Goal: Task Accomplishment & Management: Complete application form

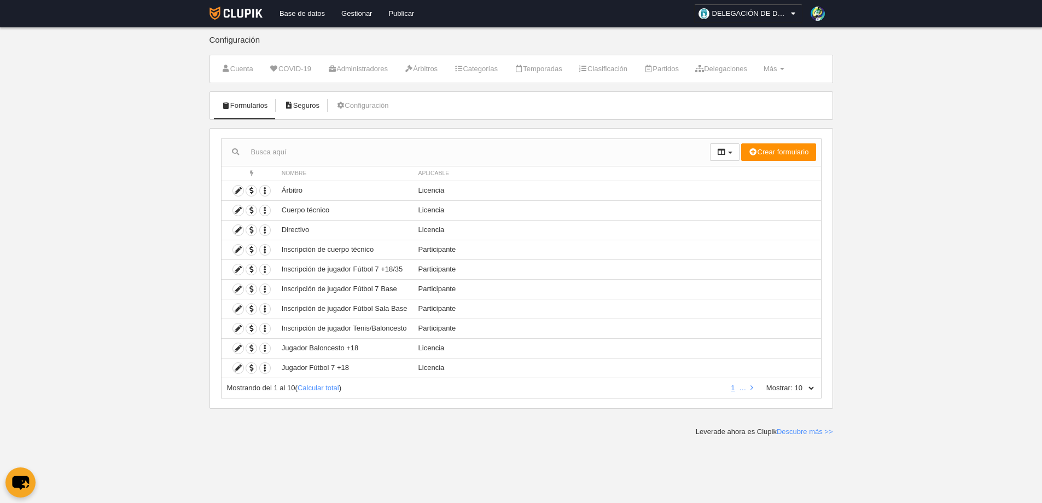
click at [296, 106] on link "Seguros" at bounding box center [302, 105] width 48 height 16
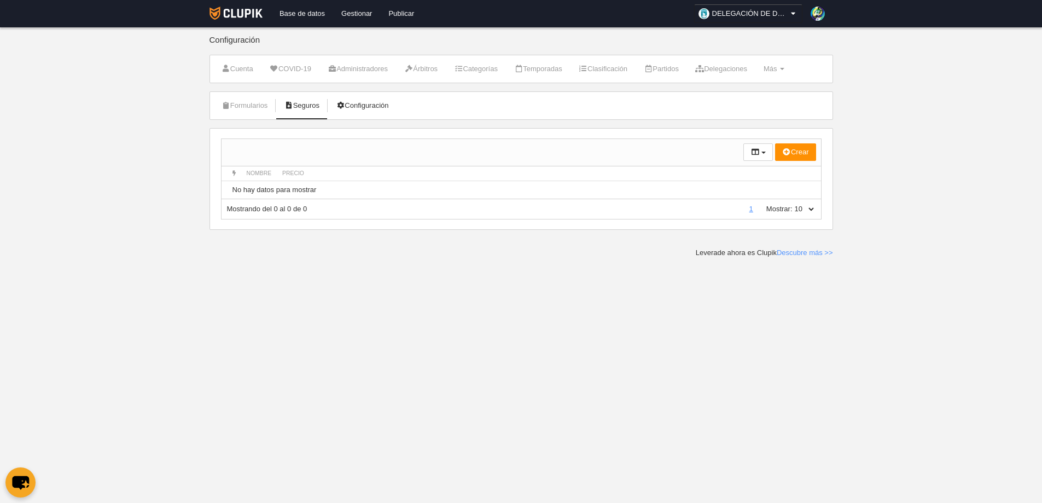
click at [386, 103] on link "Configuración" at bounding box center [362, 105] width 65 height 16
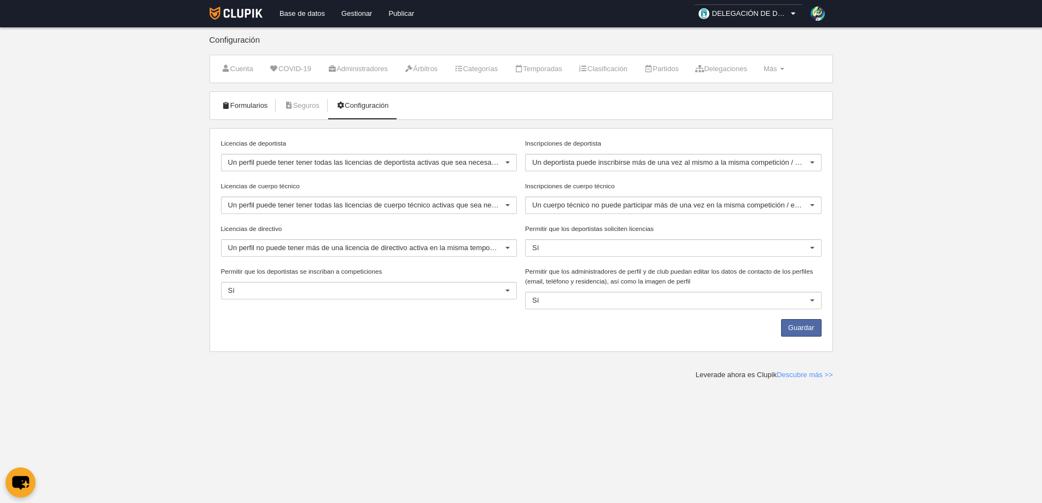
click at [238, 108] on link "Formularios" at bounding box center [245, 105] width 59 height 16
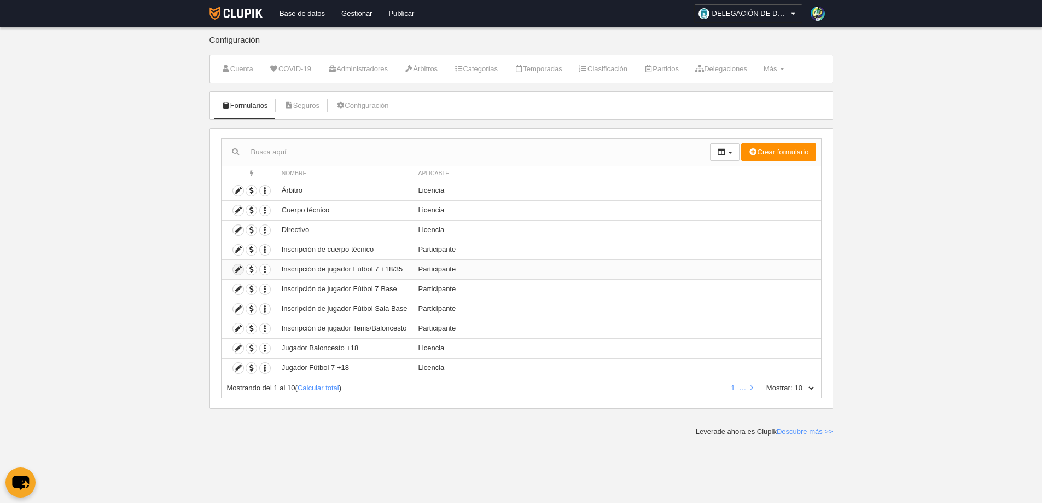
click at [237, 267] on icon at bounding box center [238, 269] width 10 height 10
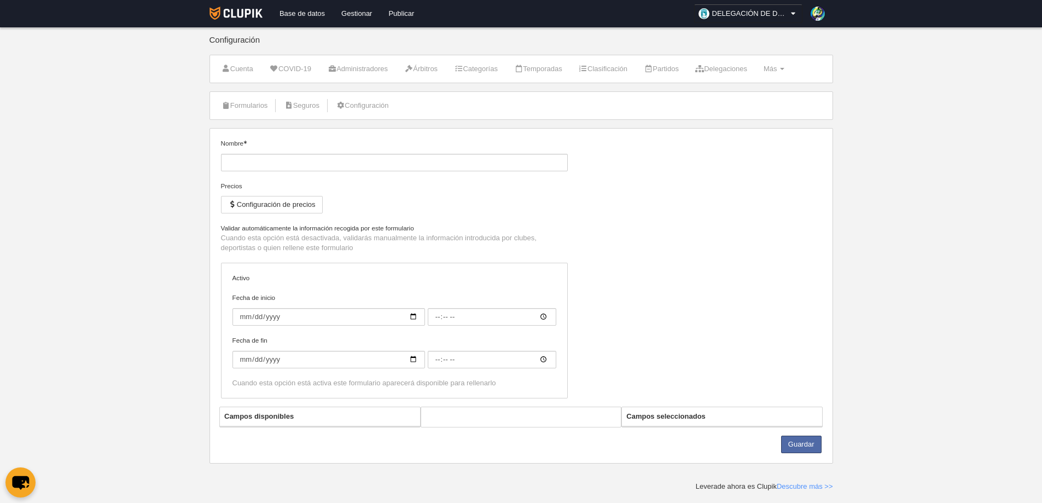
type input "Inscripción de jugador Fútbol 7 +18/35"
checkbox input "true"
type input "[DATE]"
type input "06:00"
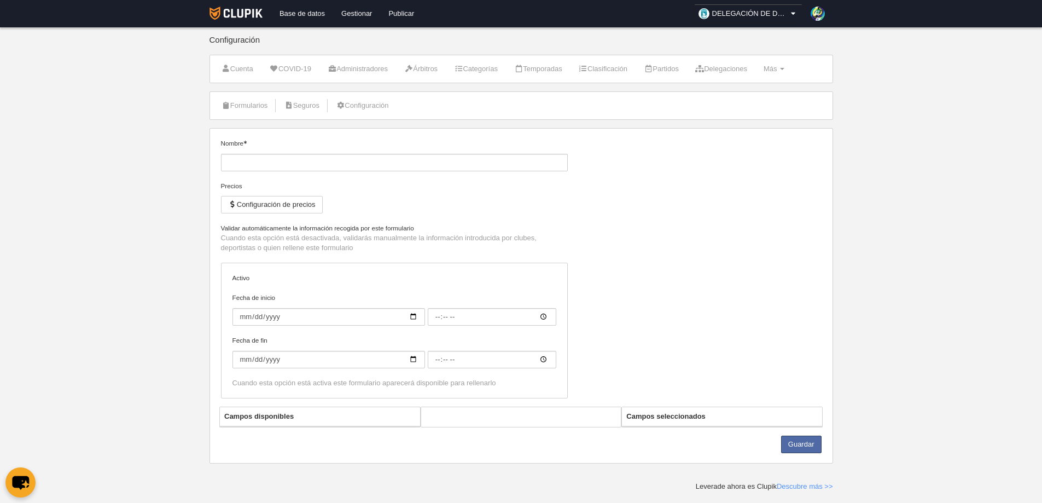
type input "[DATE]"
type input "06:00"
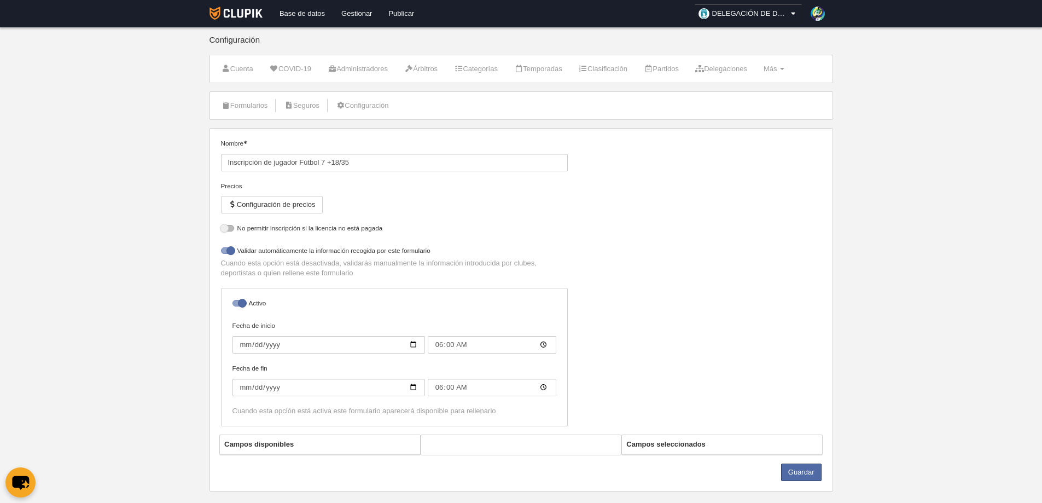
select select "selected"
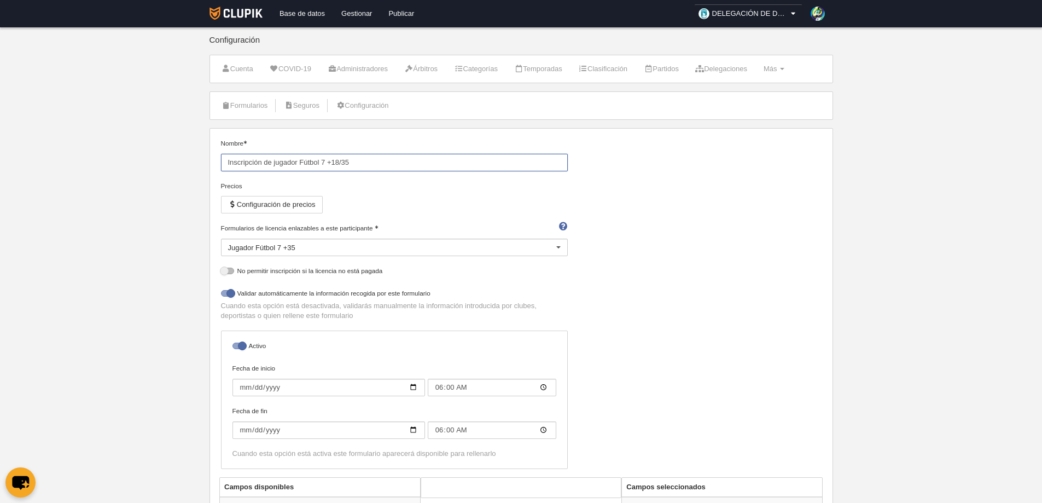
click at [394, 159] on input "Inscripción de jugador Fútbol 7 +18/35" at bounding box center [394, 163] width 347 height 18
type input "Inscripción de jugador Fútbol 7 35"
click at [666, 234] on div "Nombre Inscripción de jugador Fútbol 7 35 Precios Configuración de precios Form…" at bounding box center [521, 307] width 609 height 339
click at [228, 272] on div at bounding box center [227, 270] width 13 height 7
click at [228, 272] on input "checkbox" at bounding box center [225, 273] width 7 height 7
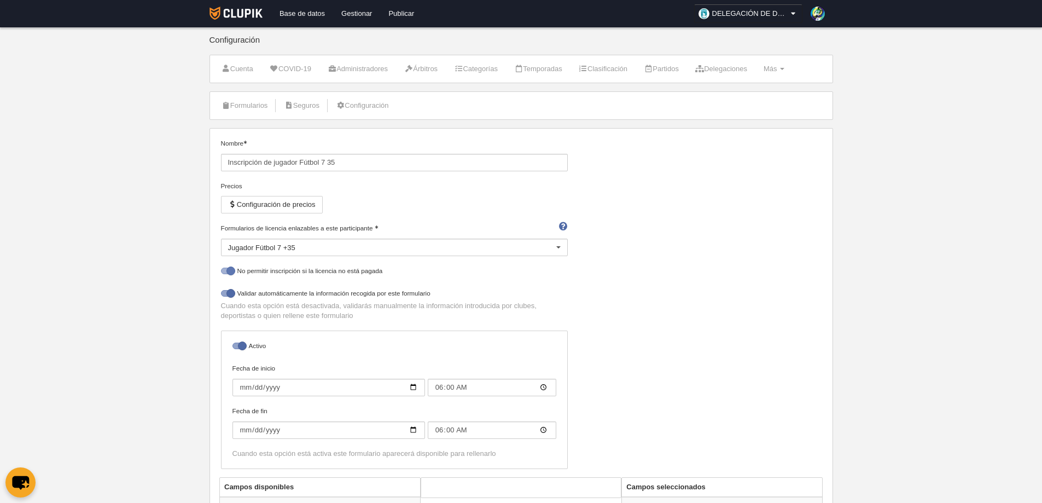
click at [225, 271] on div at bounding box center [227, 270] width 13 height 7
click at [225, 271] on input "checkbox" at bounding box center [225, 273] width 7 height 7
checkbox input "false"
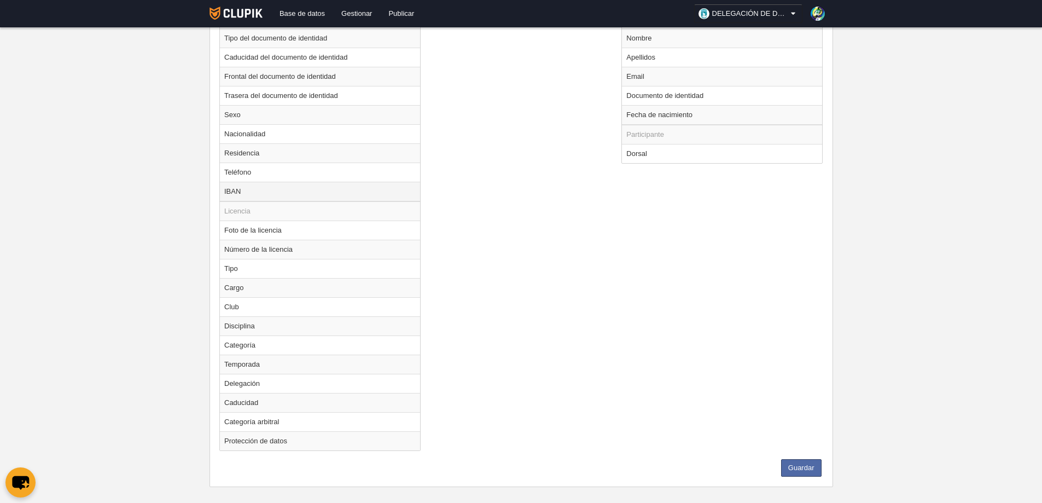
scroll to position [519, 0]
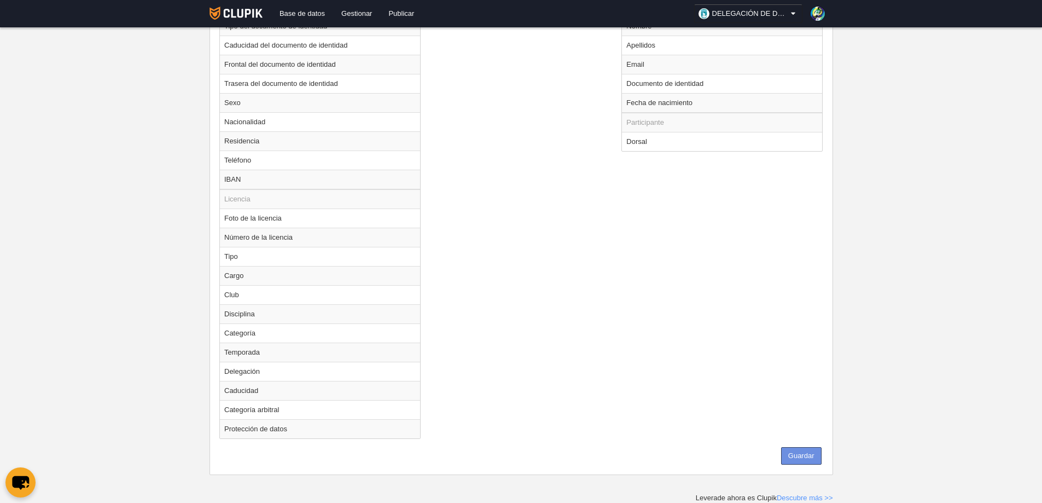
click at [806, 451] on button "Guardar" at bounding box center [801, 456] width 40 height 18
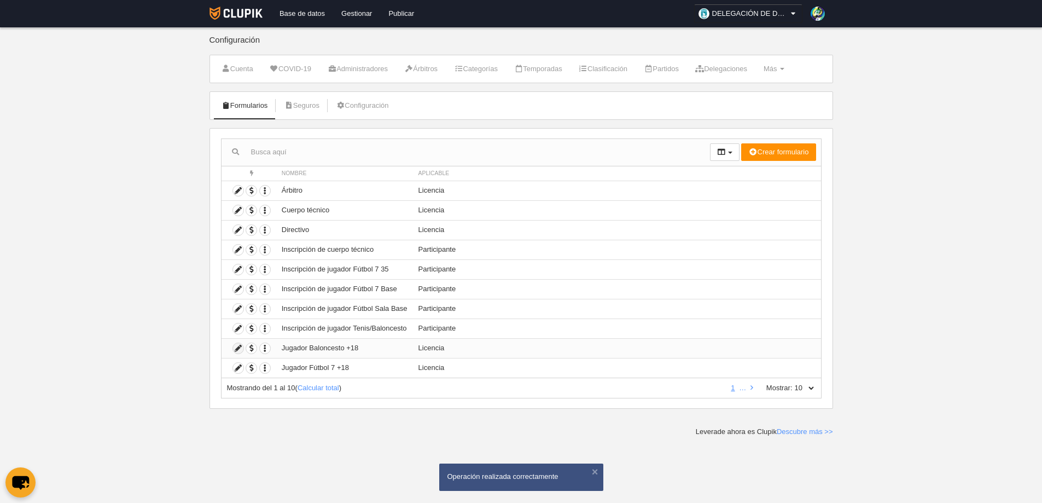
click at [241, 347] on icon at bounding box center [238, 348] width 10 height 10
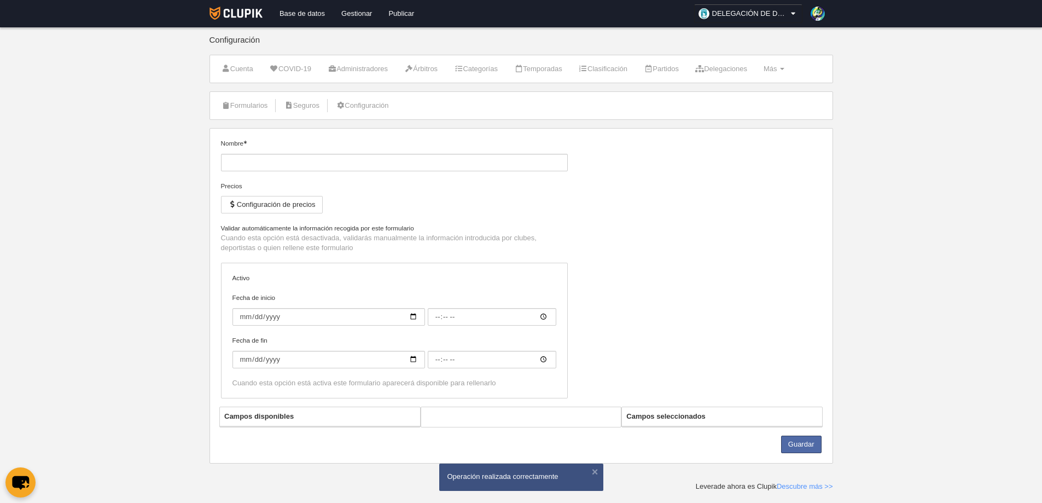
type input "Jugador Baloncesto +18"
checkbox input "true"
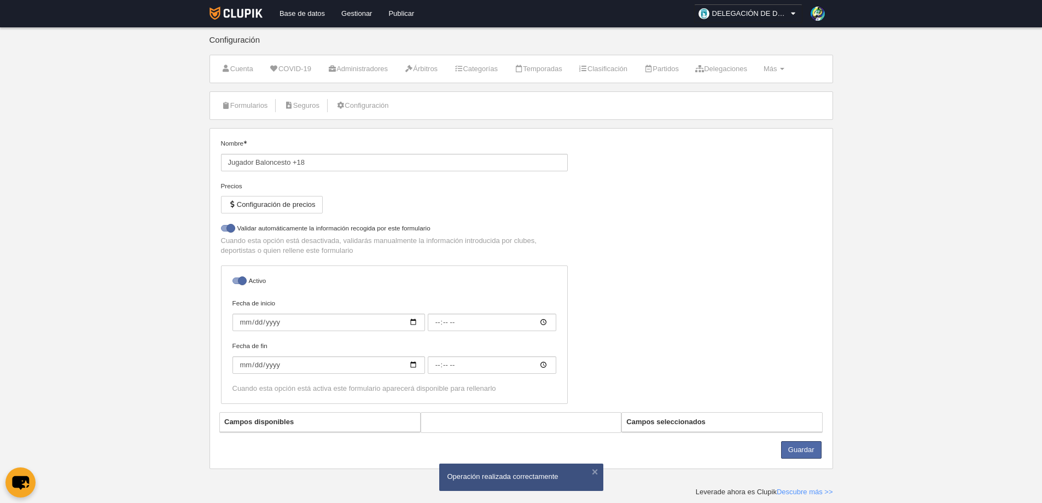
select select "selected"
